Goal: Task Accomplishment & Management: Complete application form

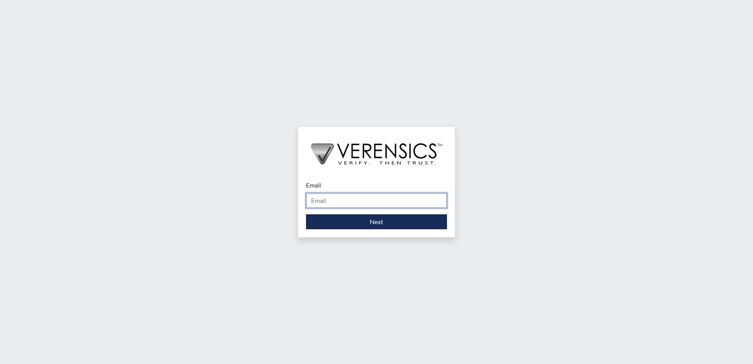
click at [346, 203] on input "Email" at bounding box center [376, 200] width 141 height 15
type input "[PERSON_NAME][EMAIL_ADDRESS][PERSON_NAME][DOMAIN_NAME]"
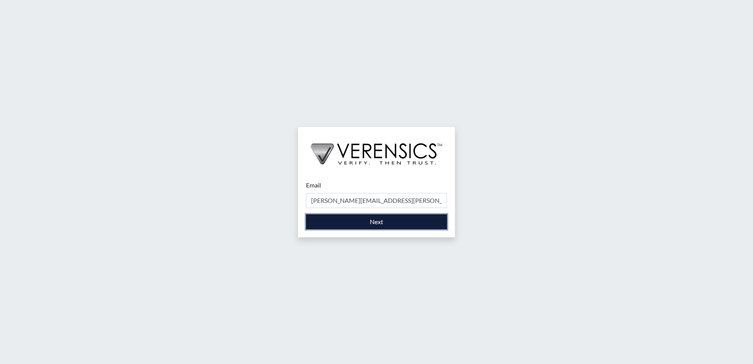
click at [376, 223] on button "Next" at bounding box center [376, 221] width 141 height 15
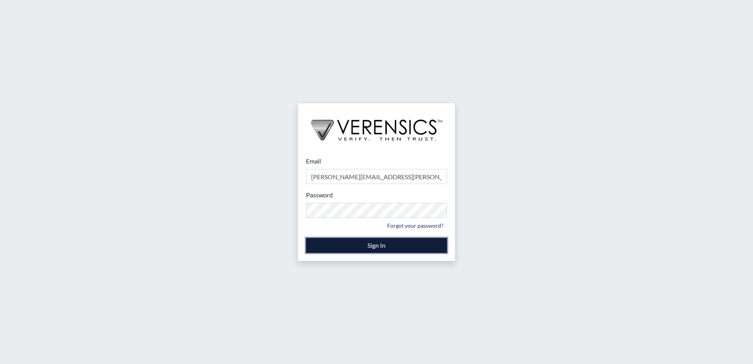
click at [379, 245] on button "Sign In" at bounding box center [376, 245] width 141 height 15
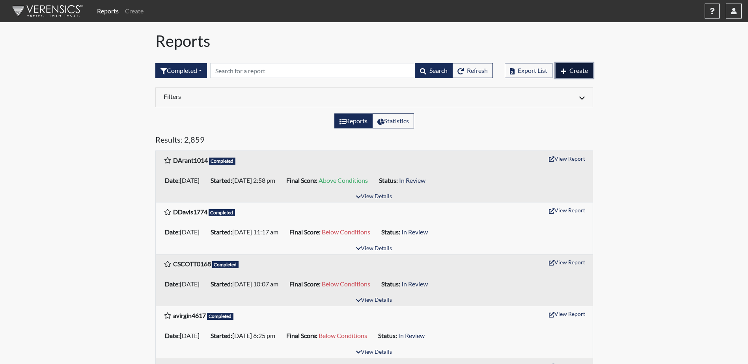
click at [582, 74] on button "Create" at bounding box center [573, 70] width 37 height 15
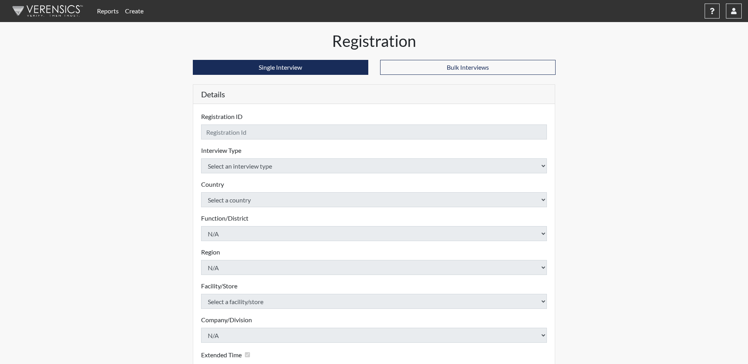
checkbox input "true"
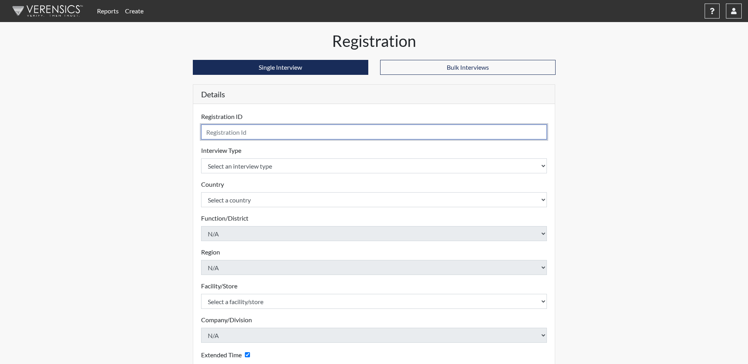
click at [231, 134] on input "text" at bounding box center [374, 132] width 346 height 15
type input "DRobichaud6176"
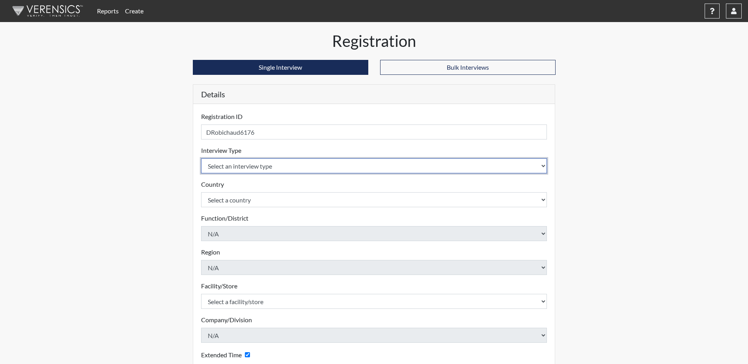
click at [538, 167] on select "Select an interview type Corrections Pre-Employment" at bounding box center [374, 165] width 346 height 15
select select "ff733e93-e1bf-11ea-9c9f-0eff0cf7eb8f"
click at [201, 158] on select "Select an interview type Corrections Pre-Employment" at bounding box center [374, 165] width 346 height 15
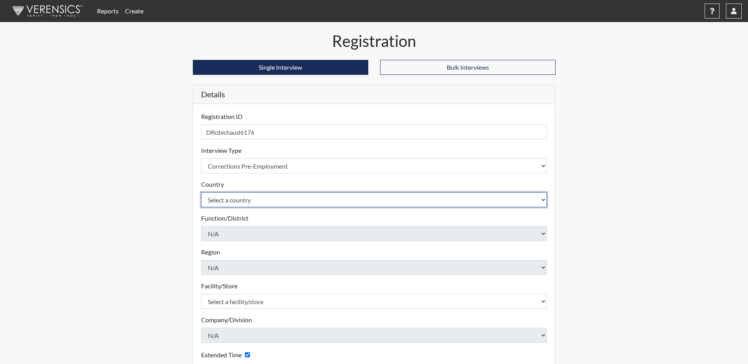
drag, startPoint x: 543, startPoint y: 199, endPoint x: 534, endPoint y: 199, distance: 9.9
click at [543, 199] on select "Select a country [GEOGRAPHIC_DATA] [GEOGRAPHIC_DATA]" at bounding box center [374, 199] width 346 height 15
select select "united-states-of-[GEOGRAPHIC_DATA]"
click at [201, 192] on select "Select a country [GEOGRAPHIC_DATA] [GEOGRAPHIC_DATA]" at bounding box center [374, 199] width 346 height 15
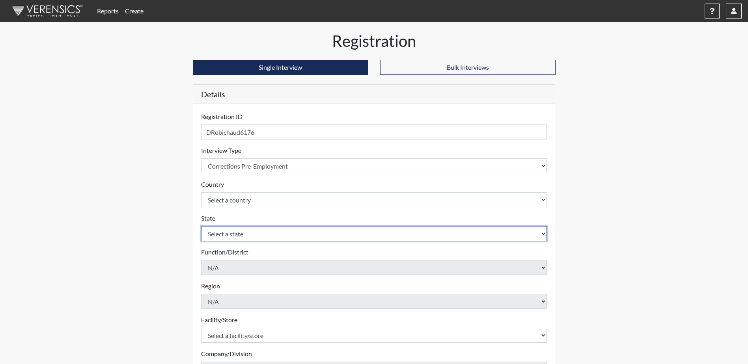
drag, startPoint x: 528, startPoint y: 237, endPoint x: 512, endPoint y: 233, distance: 17.3
click at [528, 237] on select "Select a state [US_STATE] [US_STATE] [US_STATE] [US_STATE] [US_STATE] [US_STATE…" at bounding box center [374, 233] width 346 height 15
select select "SC"
click at [201, 226] on select "Select a state [US_STATE] [US_STATE] [US_STATE] [US_STATE] [US_STATE] [US_STATE…" at bounding box center [374, 233] width 346 height 15
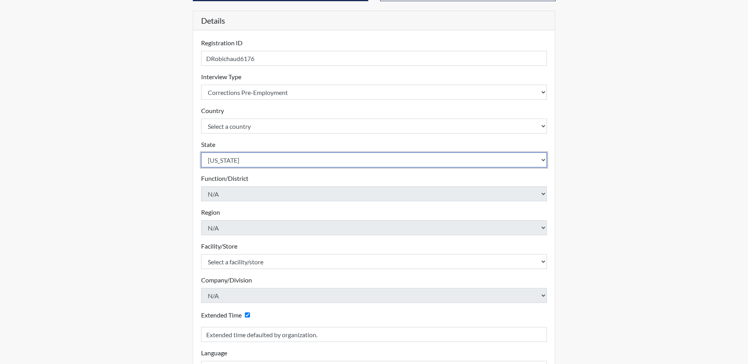
scroll to position [79, 0]
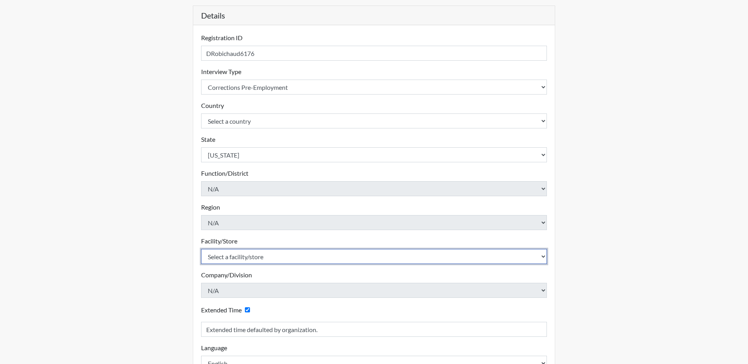
click at [540, 258] on select "Select a facility/store [GEOGRAPHIC_DATA] CI Broad River CI [PERSON_NAME] CI Di…" at bounding box center [374, 256] width 346 height 15
select select "b0862b24-6b6d-4a03-82f3-e8d890c4eba2"
click at [201, 249] on select "Select a facility/store [GEOGRAPHIC_DATA] CI Broad River CI [PERSON_NAME] CI Di…" at bounding box center [374, 256] width 346 height 15
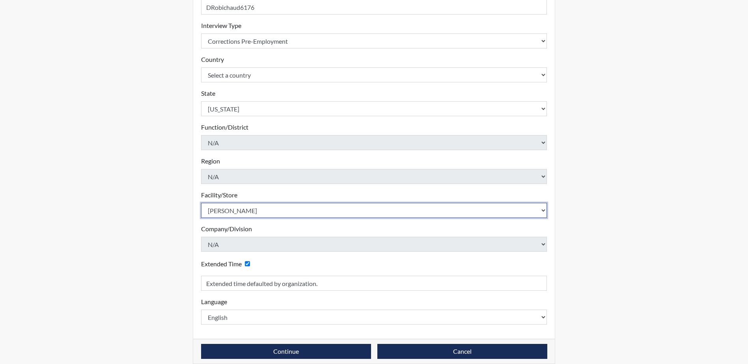
scroll to position [134, 0]
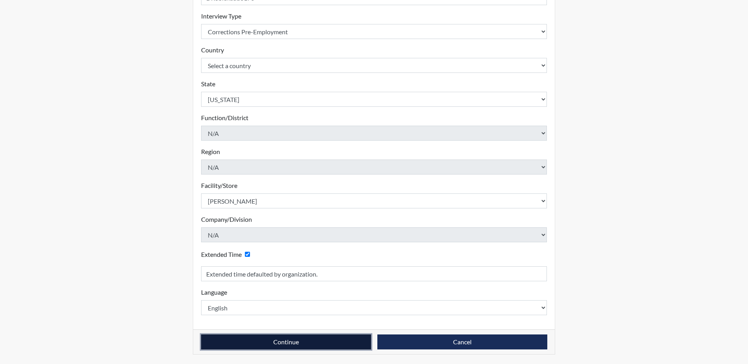
click at [258, 346] on button "Continue" at bounding box center [286, 342] width 170 height 15
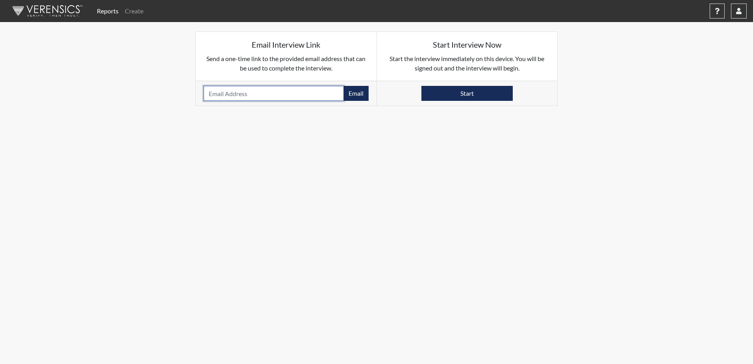
click at [237, 96] on input "email" at bounding box center [274, 93] width 140 height 15
type input "[EMAIL_ADDRESS][DOMAIN_NAME]"
click at [363, 95] on button "Email" at bounding box center [356, 93] width 25 height 15
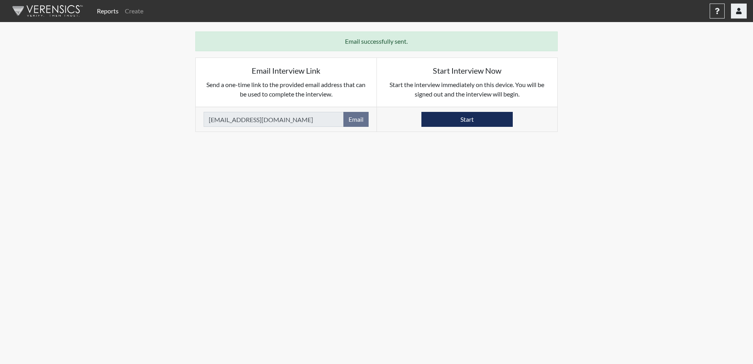
click at [744, 10] on button "button" at bounding box center [739, 11] width 16 height 15
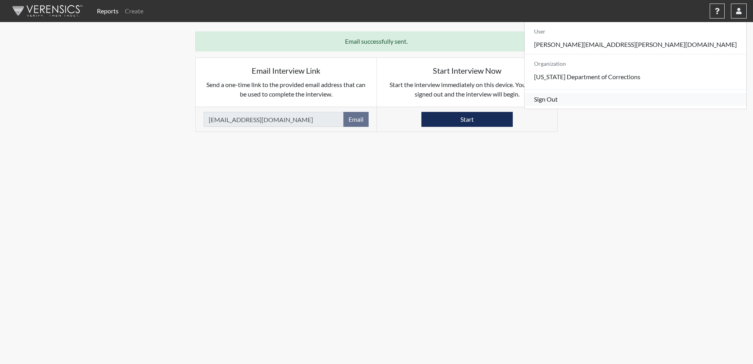
click at [706, 106] on link "Sign Out" at bounding box center [636, 99] width 222 height 13
